Goal: Use online tool/utility: Utilize a website feature to perform a specific function

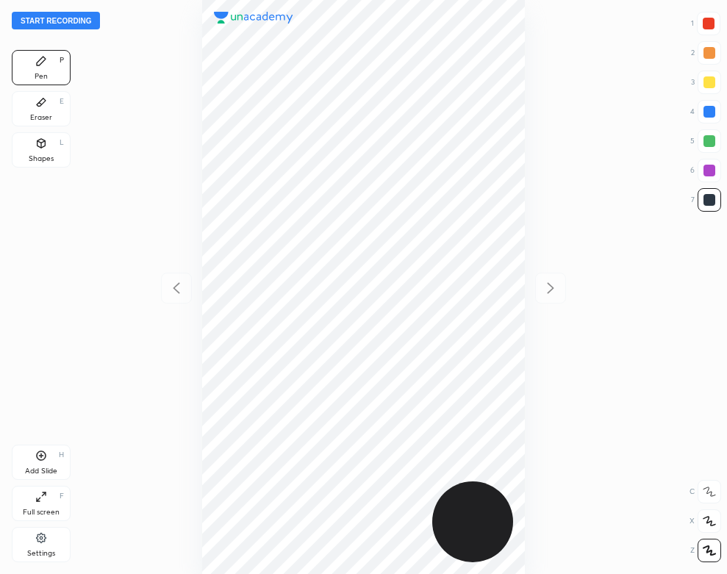
scroll to position [574, 492]
click at [87, 13] on button "Start recording" at bounding box center [56, 21] width 88 height 18
click at [47, 540] on div "Settings" at bounding box center [41, 544] width 59 height 35
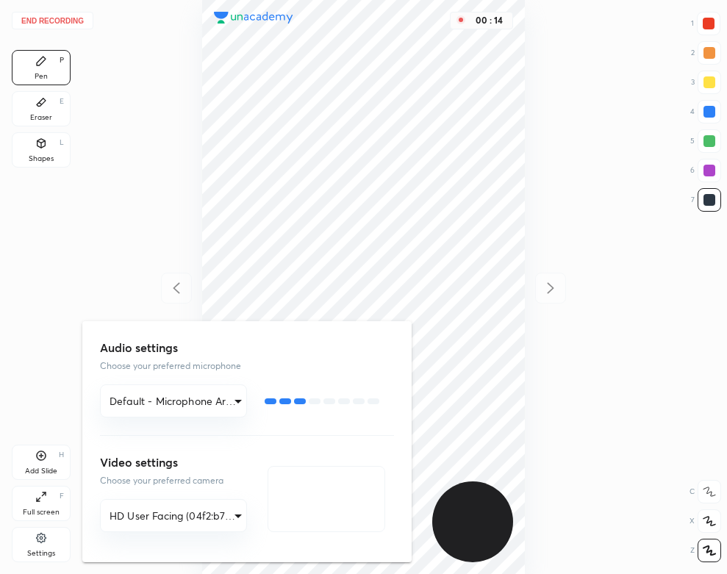
click at [140, 171] on div at bounding box center [363, 287] width 727 height 574
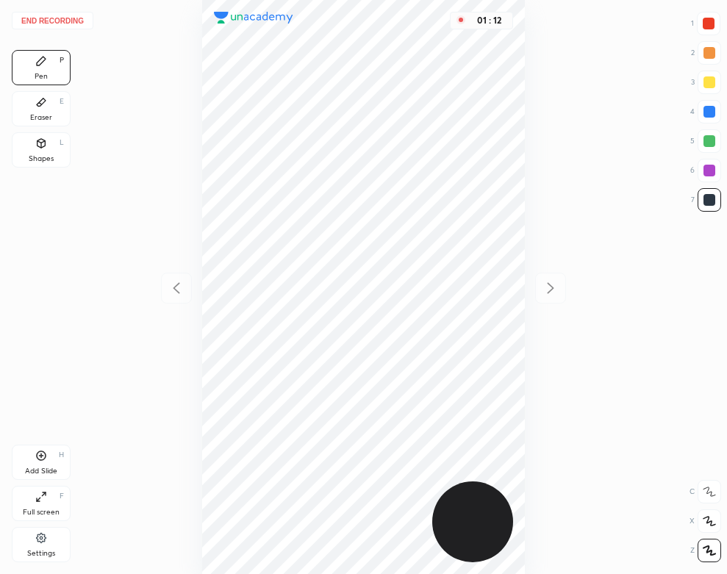
click at [40, 110] on div "Eraser E" at bounding box center [41, 108] width 59 height 35
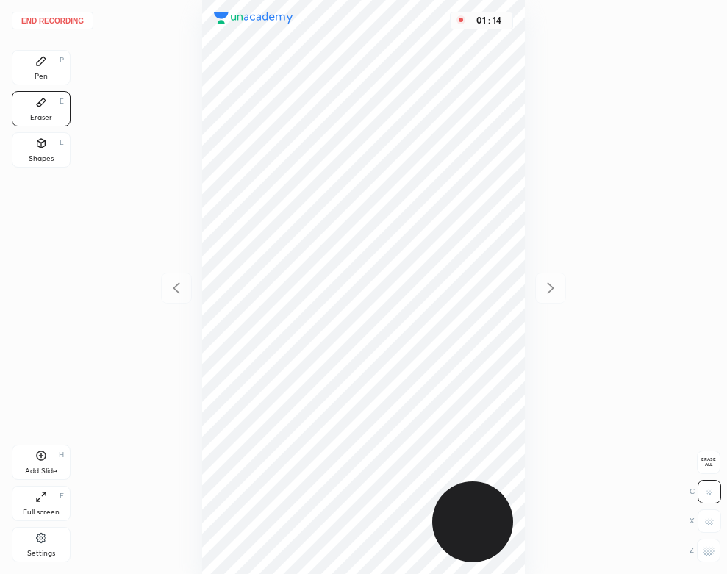
click at [44, 74] on div "Pen" at bounding box center [41, 76] width 13 height 7
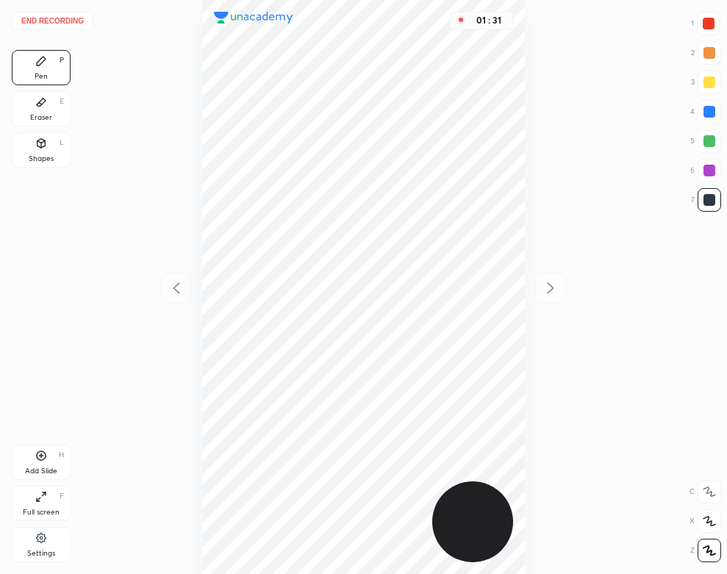
click at [50, 463] on div "Add Slide H" at bounding box center [41, 462] width 59 height 35
click at [67, 24] on button "End recording" at bounding box center [53, 21] width 82 height 18
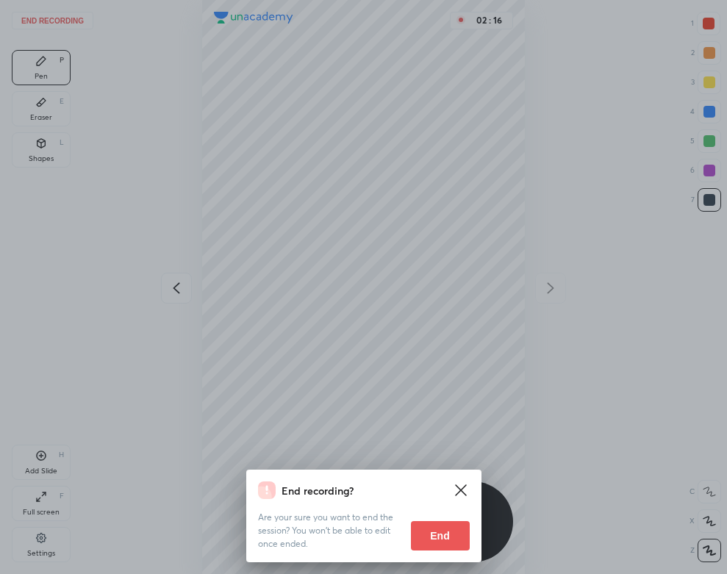
click at [461, 527] on button "End" at bounding box center [440, 535] width 59 height 29
